Goal: Transaction & Acquisition: Subscribe to service/newsletter

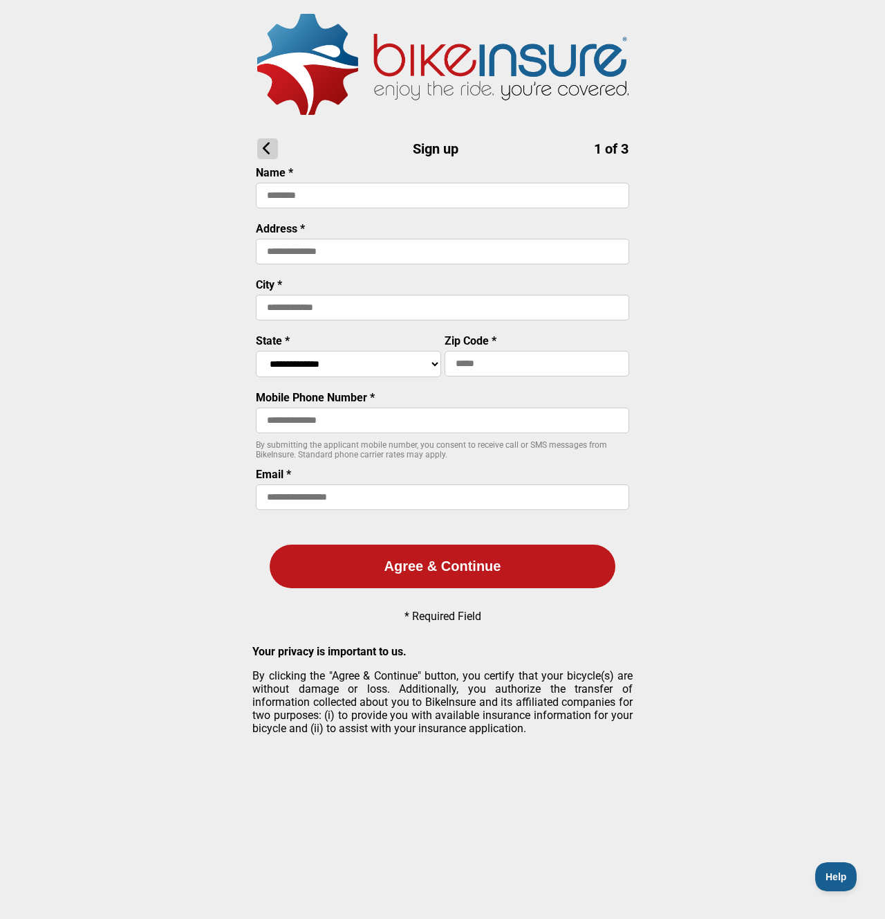
click at [270, 149] on icon at bounding box center [267, 148] width 21 height 21
